Goal: Find specific page/section: Find specific page/section

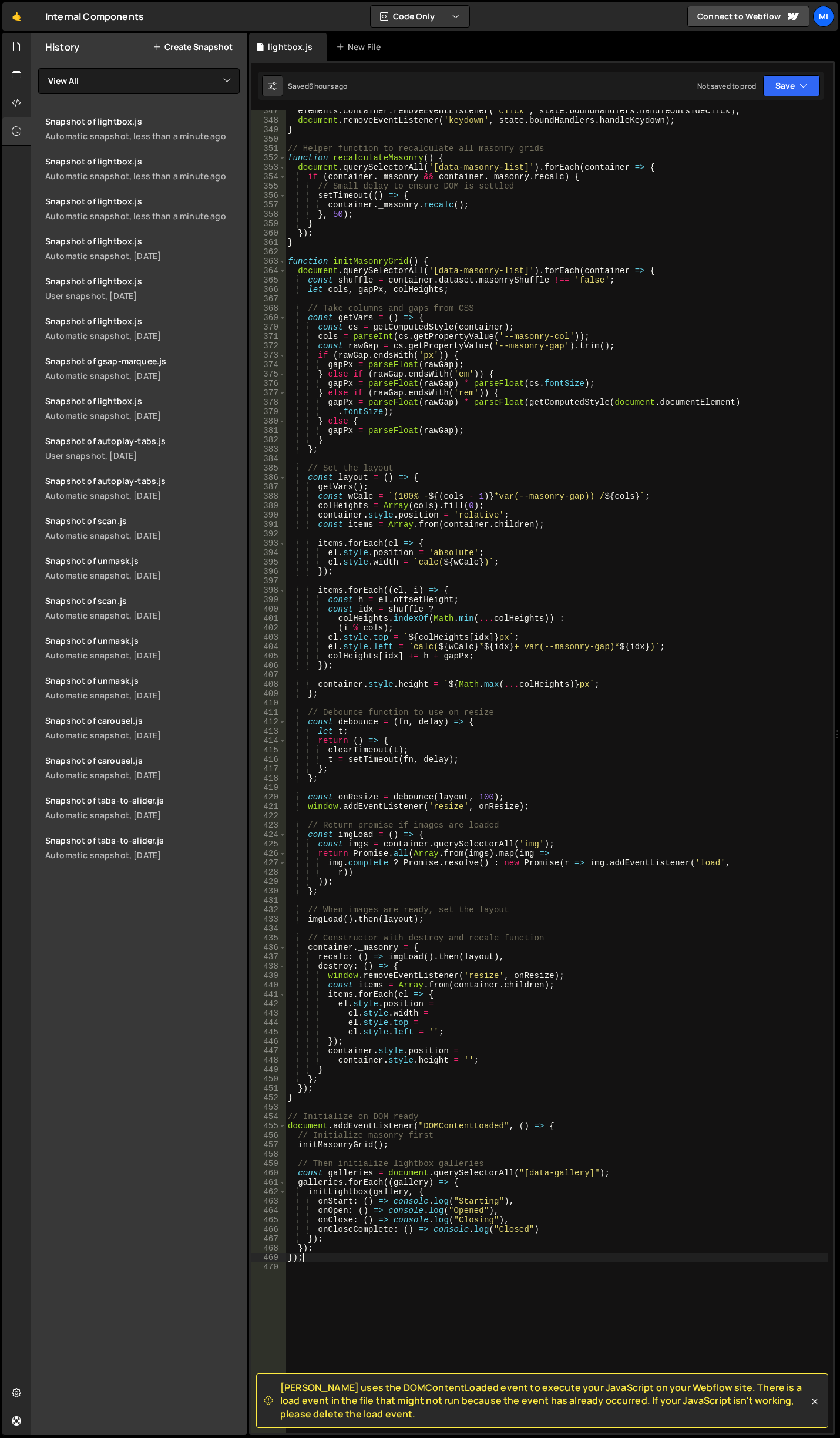
scroll to position [3256, 0]
type textarea "}); });"
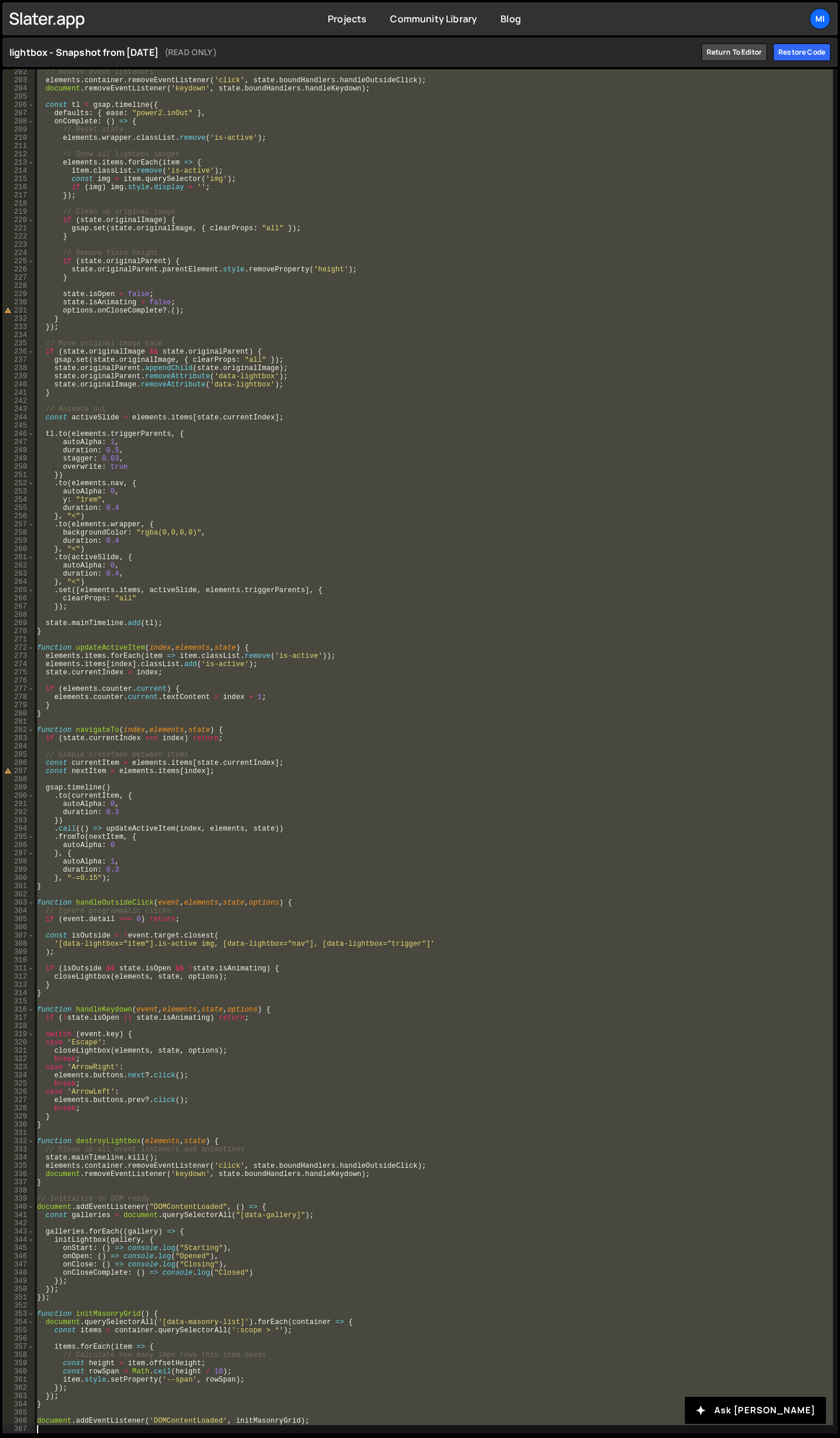
scroll to position [1654, 0]
